Goal: Check status: Check status

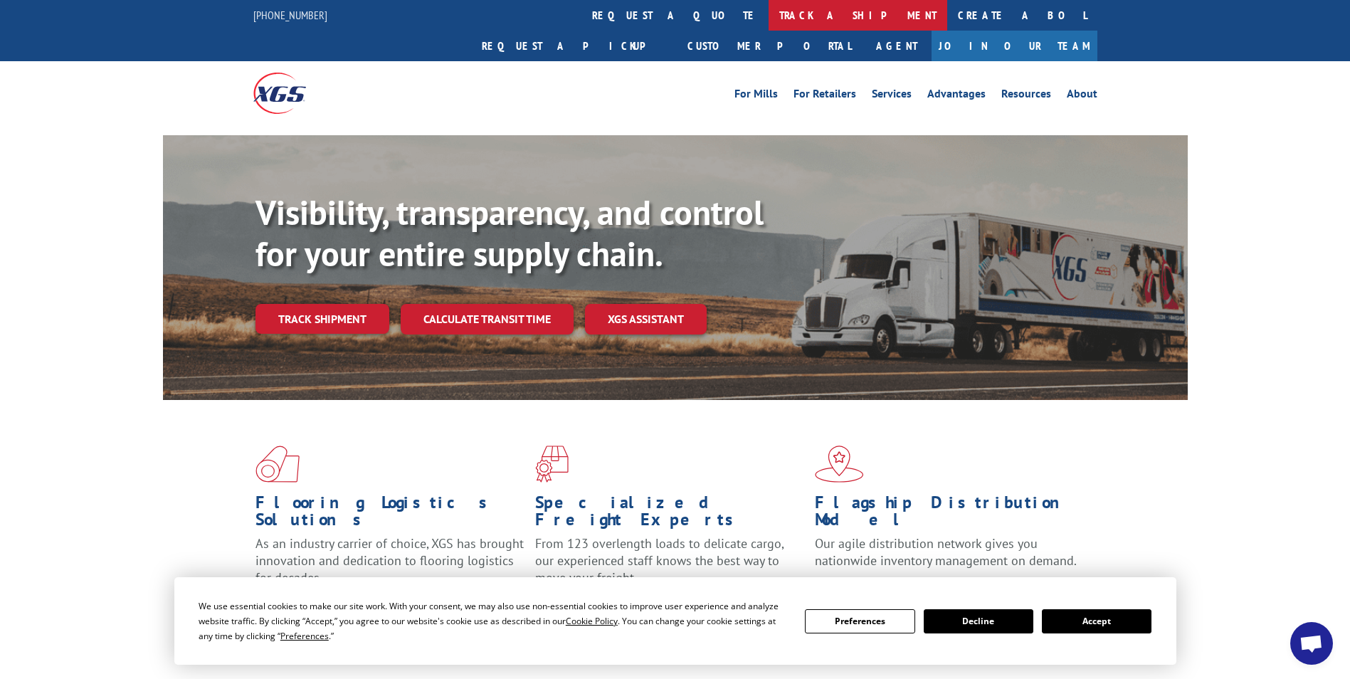
click at [769, 9] on link "track a shipment" at bounding box center [858, 15] width 179 height 31
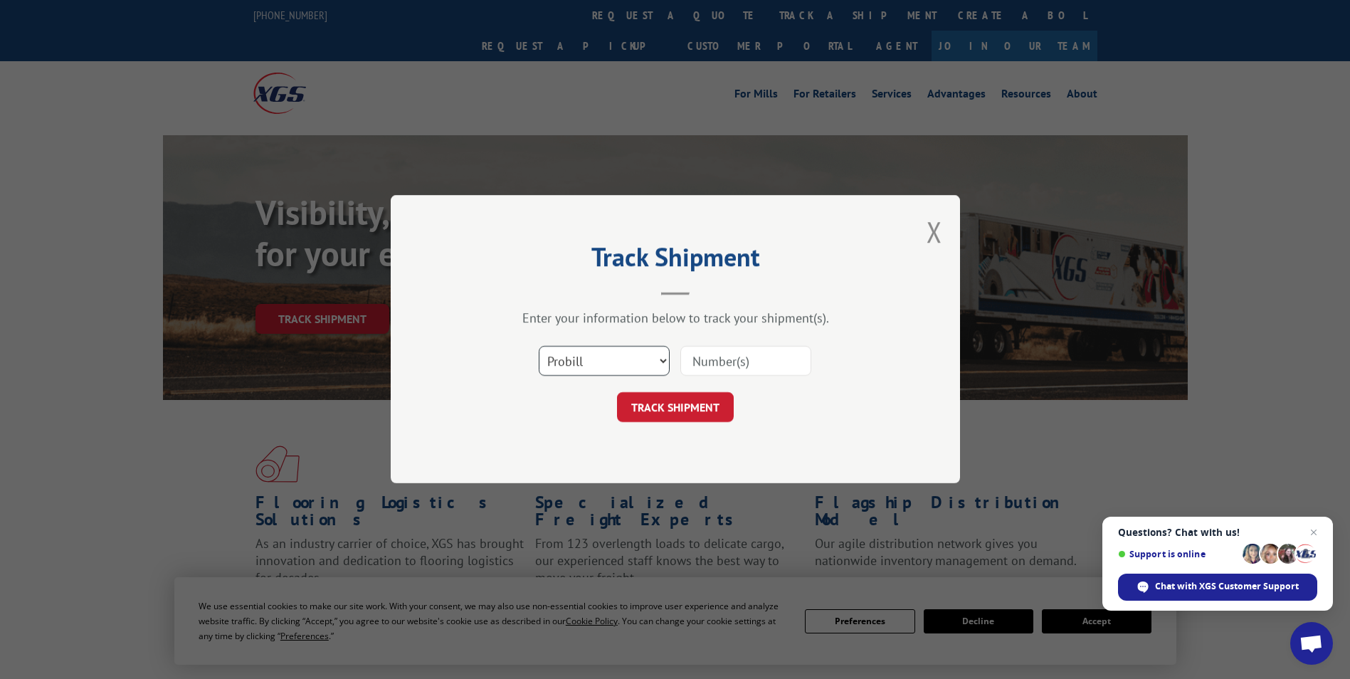
click at [656, 357] on select "Select category... Probill BOL PO" at bounding box center [604, 362] width 131 height 30
select select "bol"
click at [539, 347] on select "Select category... Probill BOL PO" at bounding box center [604, 362] width 131 height 30
click at [725, 349] on input at bounding box center [746, 362] width 131 height 30
type input "5875982"
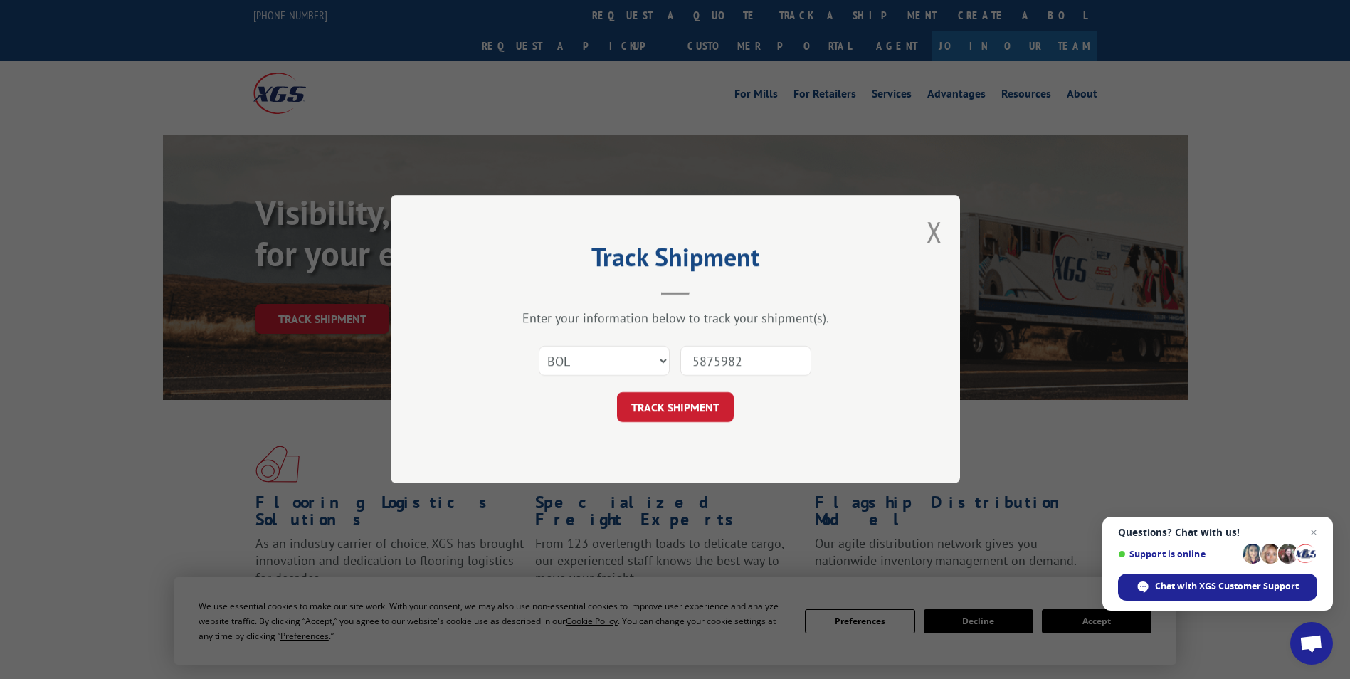
click button "TRACK SHIPMENT" at bounding box center [675, 408] width 117 height 30
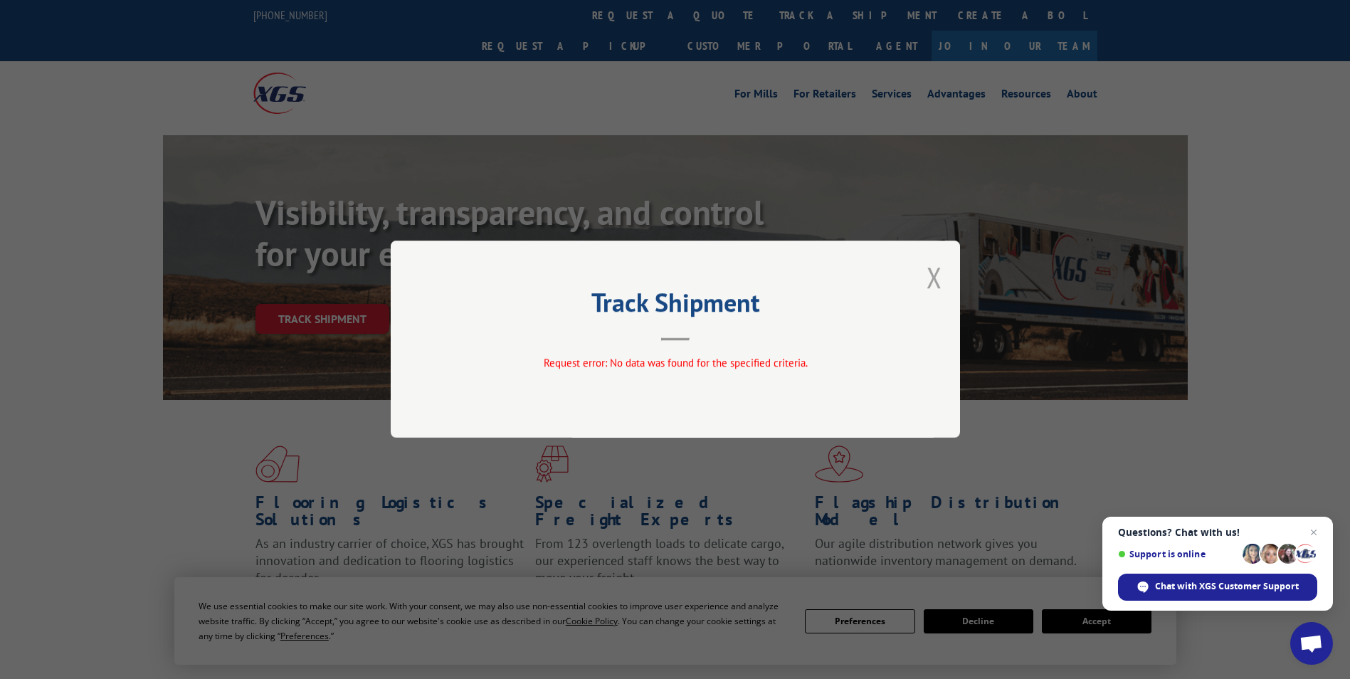
click at [931, 271] on button "Close modal" at bounding box center [935, 277] width 16 height 38
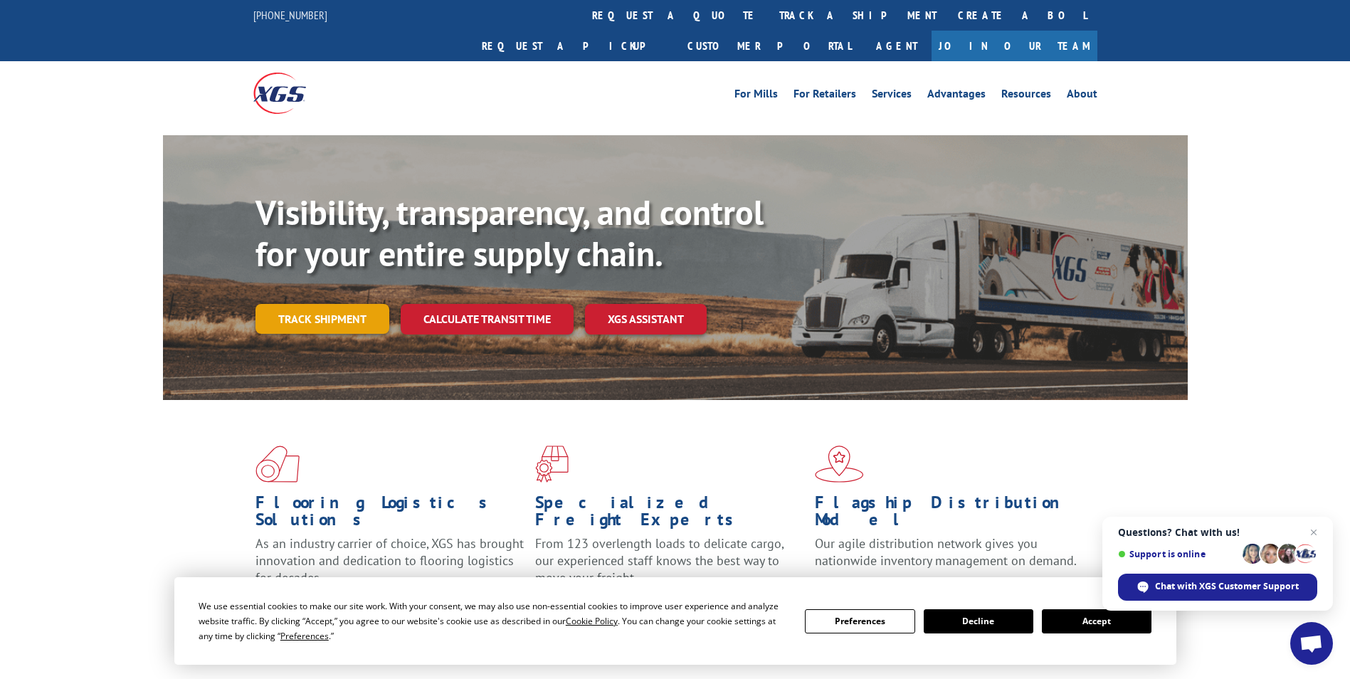
click at [346, 304] on link "Track shipment" at bounding box center [323, 319] width 134 height 30
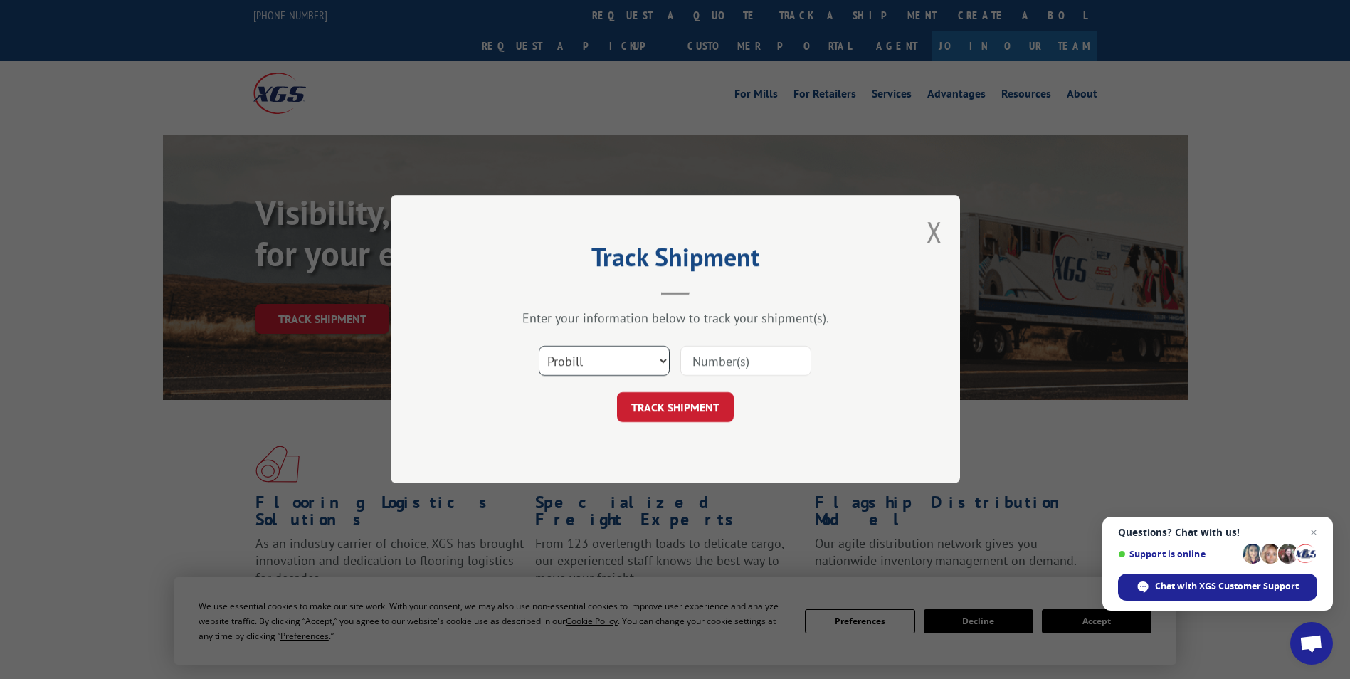
click at [621, 360] on select "Select category... Probill BOL PO" at bounding box center [604, 362] width 131 height 30
click at [730, 357] on input at bounding box center [746, 362] width 131 height 30
type input "5875982"
click at [680, 409] on button "TRACK SHIPMENT" at bounding box center [675, 408] width 117 height 30
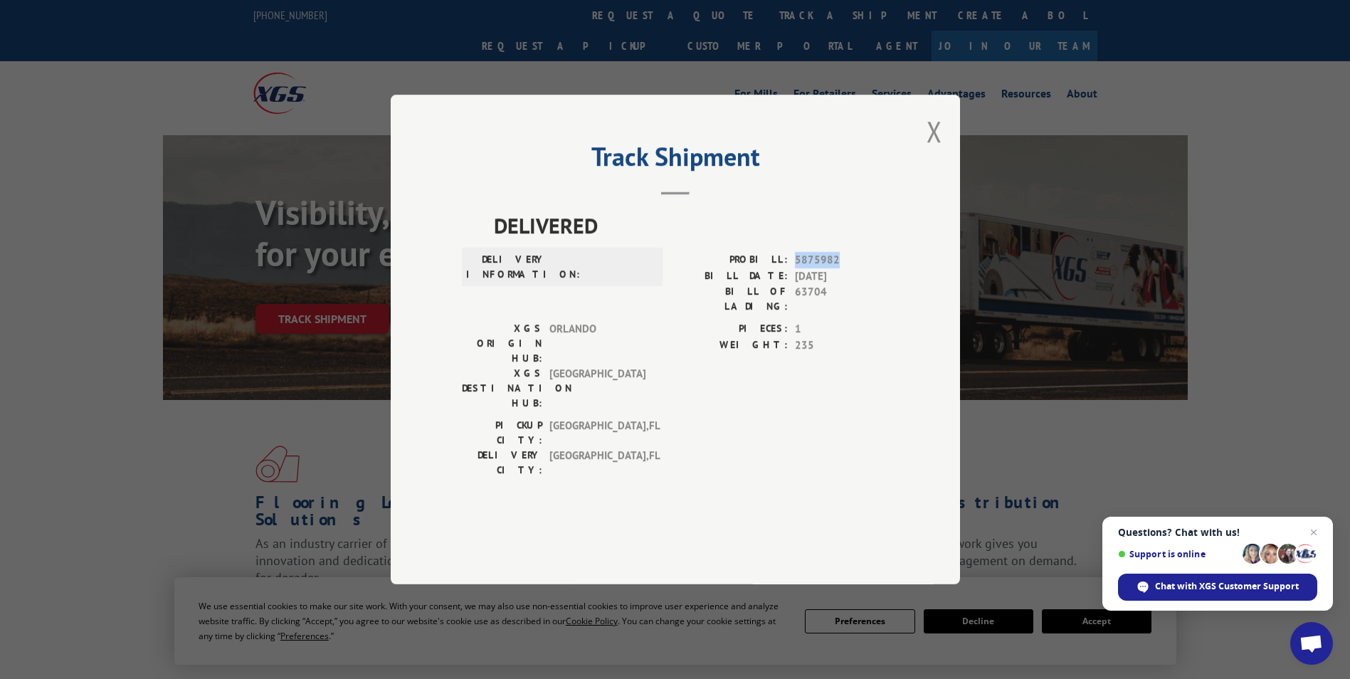
drag, startPoint x: 795, startPoint y: 291, endPoint x: 838, endPoint y: 290, distance: 42.7
click at [838, 268] on span "5875982" at bounding box center [842, 260] width 94 height 16
copy span "5875982"
click at [934, 150] on button "Close modal" at bounding box center [935, 131] width 16 height 38
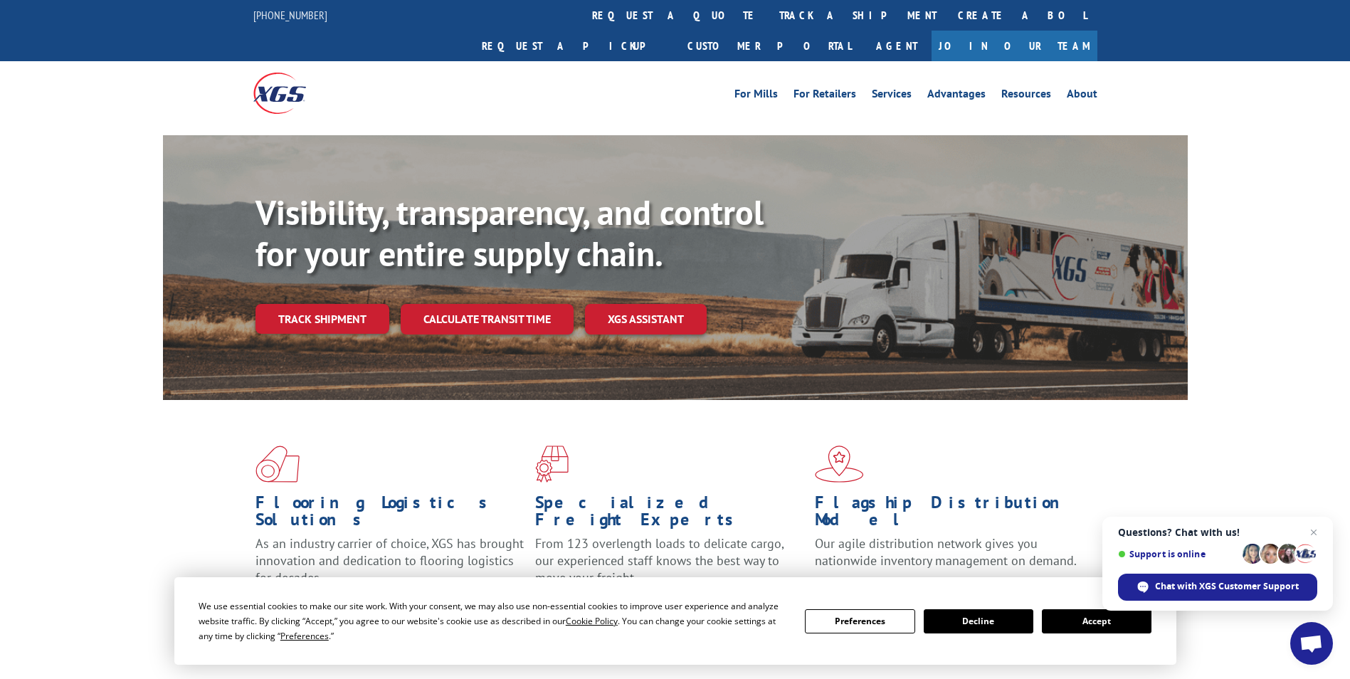
click at [294, 304] on link "Track shipment" at bounding box center [323, 319] width 134 height 30
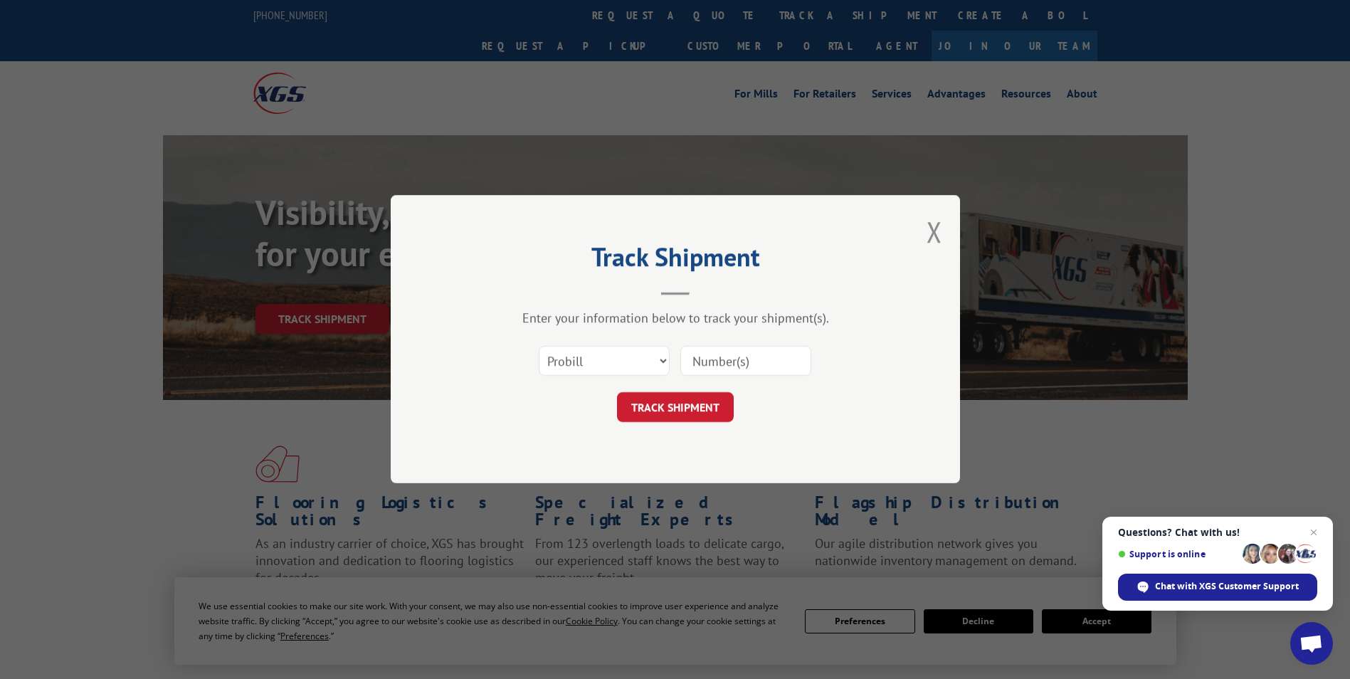
click at [723, 365] on input at bounding box center [746, 362] width 131 height 30
paste input "5875982"
type input "5875982"
click at [689, 408] on button "TRACK SHIPMENT" at bounding box center [675, 408] width 117 height 30
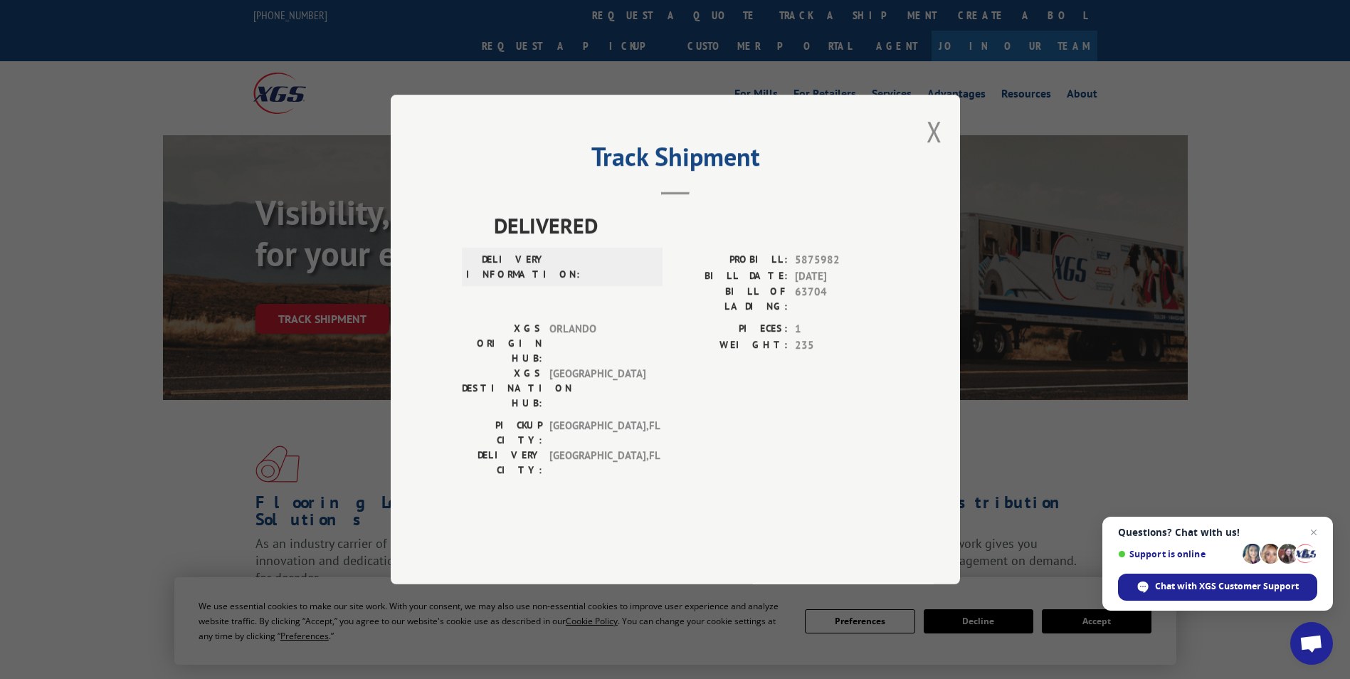
click at [944, 158] on div "Track Shipment DELIVERED DELIVERY INFORMATION: PROBILL: 5875982 BILL DATE: [DAT…" at bounding box center [675, 340] width 569 height 490
click at [935, 150] on button "Close modal" at bounding box center [935, 131] width 16 height 38
